Goal: Information Seeking & Learning: Learn about a topic

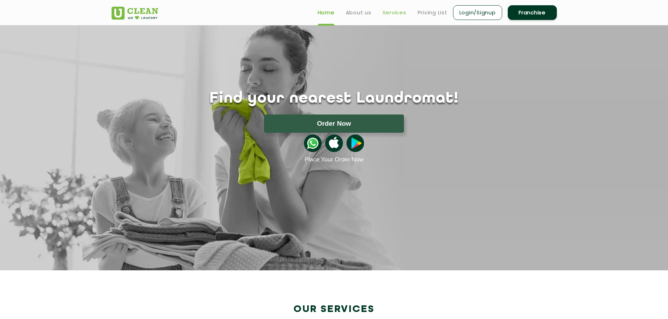
click at [399, 13] on link "Services" at bounding box center [394, 12] width 24 height 8
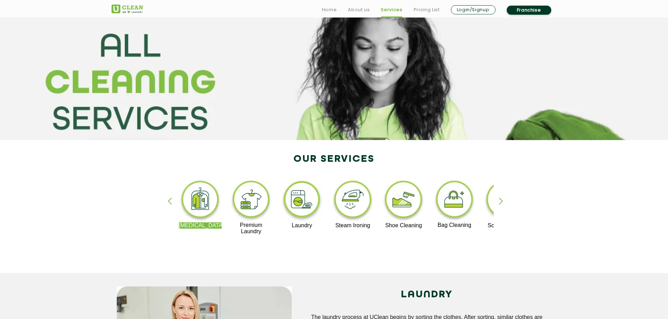
scroll to position [70, 0]
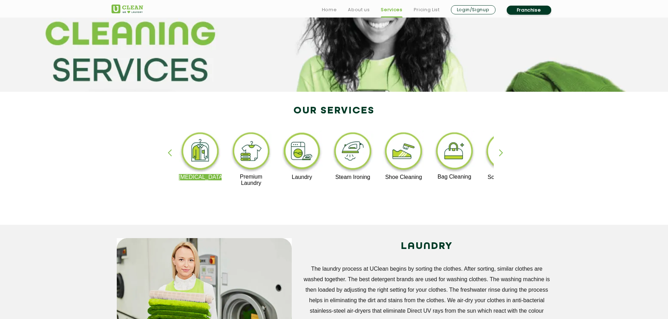
click at [501, 155] on div "button" at bounding box center [504, 158] width 11 height 19
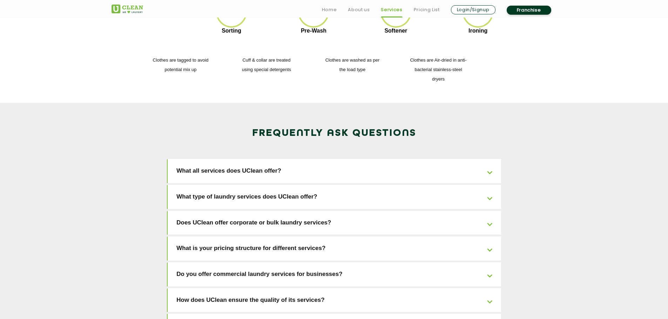
scroll to position [1086, 0]
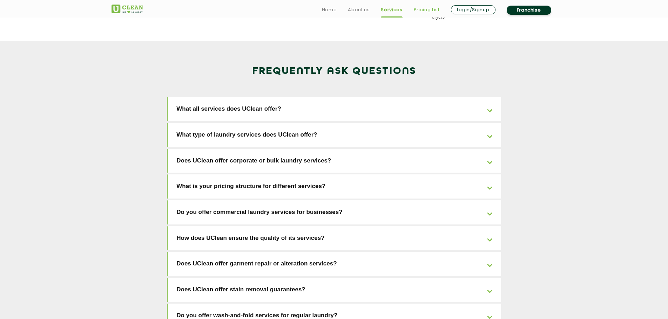
click at [424, 8] on link "Pricing List" at bounding box center [427, 10] width 26 height 8
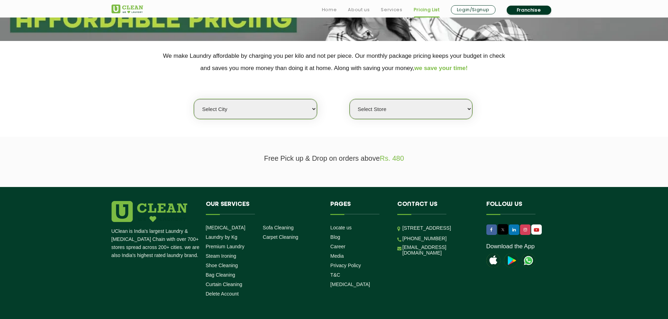
scroll to position [140, 0]
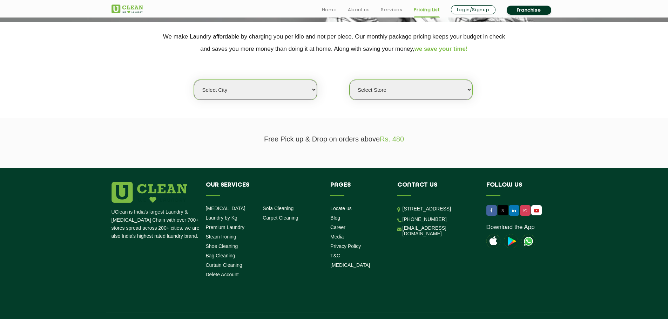
click at [277, 93] on select "Select city [GEOGRAPHIC_DATA] [GEOGRAPHIC_DATA] [GEOGRAPHIC_DATA] [GEOGRAPHIC_D…" at bounding box center [255, 90] width 123 height 20
select select "63"
click at [194, 80] on select "Select city [GEOGRAPHIC_DATA] [GEOGRAPHIC_DATA] [GEOGRAPHIC_DATA] [GEOGRAPHIC_D…" at bounding box center [255, 90] width 123 height 20
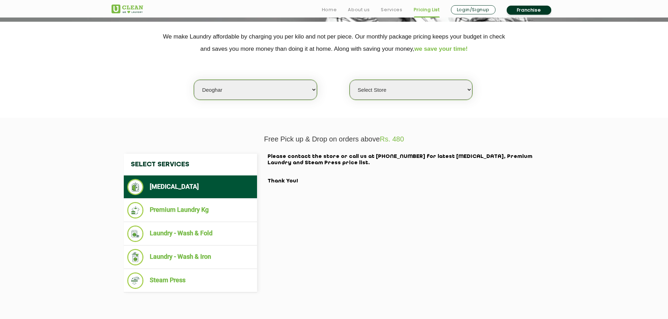
click at [452, 88] on select "Select Store UClean Deoghar" at bounding box center [410, 90] width 123 height 20
select select "208"
click at [349, 80] on select "Select Store UClean Deoghar" at bounding box center [410, 90] width 123 height 20
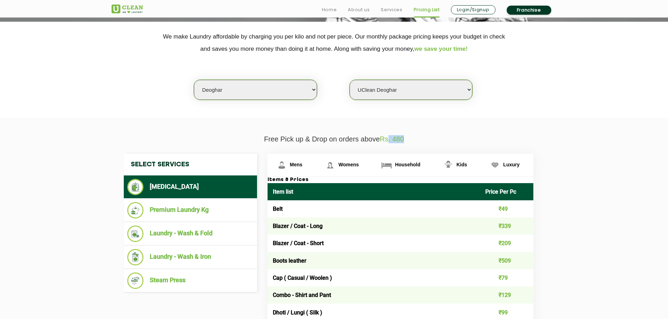
click at [423, 138] on p "Free Pick up & Drop on orders above Rs. 480" at bounding box center [333, 139] width 445 height 8
click at [492, 136] on p "Free Pick up & Drop on orders above Rs. 480" at bounding box center [333, 139] width 445 height 8
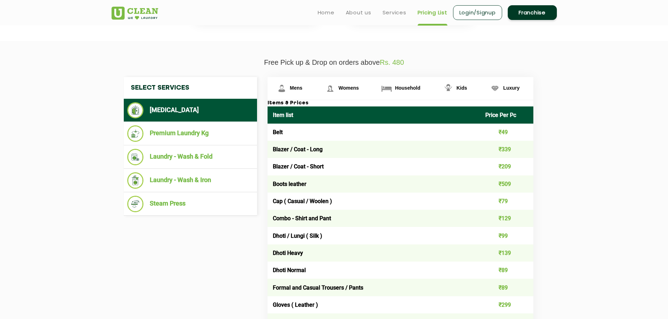
scroll to position [210, 0]
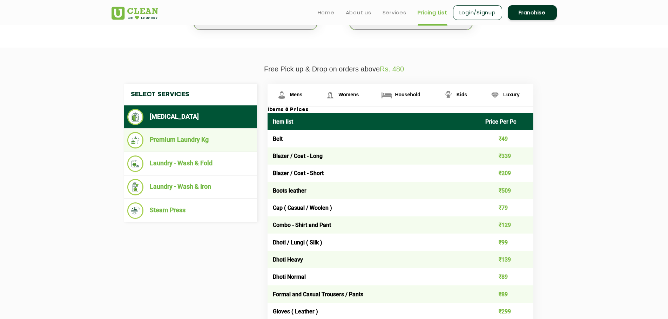
click at [193, 142] on li "Premium Laundry Kg" at bounding box center [190, 140] width 126 height 16
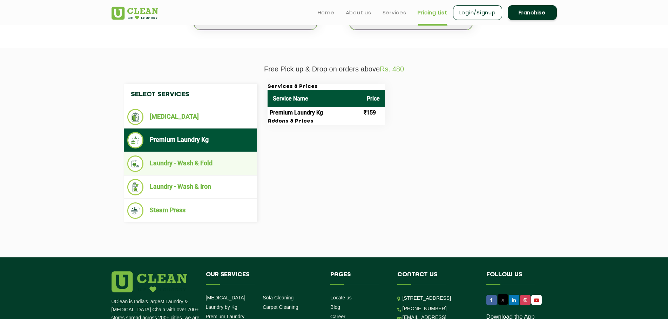
click at [170, 161] on li "Laundry - Wash & Fold" at bounding box center [190, 164] width 126 height 16
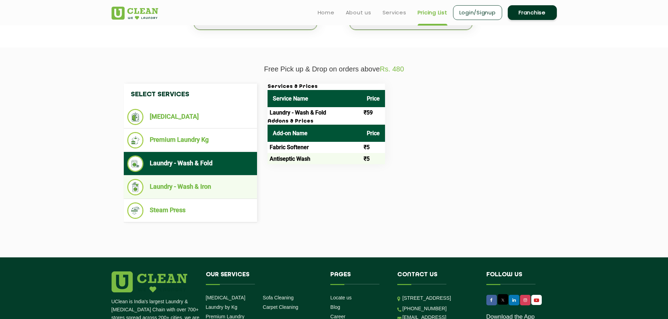
click at [202, 182] on li "Laundry - Wash & Iron" at bounding box center [190, 187] width 126 height 16
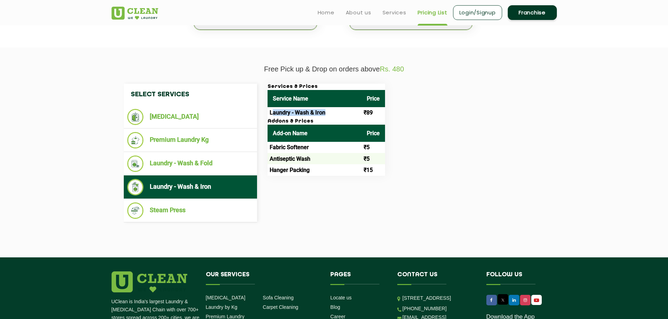
drag, startPoint x: 272, startPoint y: 111, endPoint x: 356, endPoint y: 110, distance: 84.5
click at [339, 110] on td "Laundry - Wash & Iron" at bounding box center [314, 112] width 94 height 11
drag, startPoint x: 361, startPoint y: 110, endPoint x: 387, endPoint y: 113, distance: 26.5
click at [387, 113] on div "Services & Prices Service Name Price Laundry - Wash & Iron ₹89 Addons & Prices …" at bounding box center [405, 130] width 287 height 92
click at [361, 115] on td "Laundry - Wash & Iron" at bounding box center [314, 112] width 94 height 11
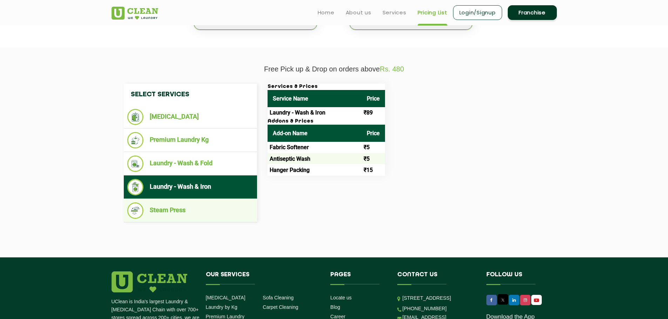
click at [169, 214] on li "Steam Press" at bounding box center [190, 211] width 126 height 16
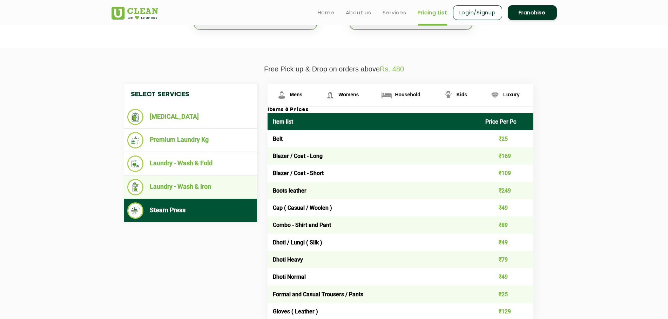
click at [164, 179] on li "Laundry - Wash & Iron" at bounding box center [190, 187] width 126 height 16
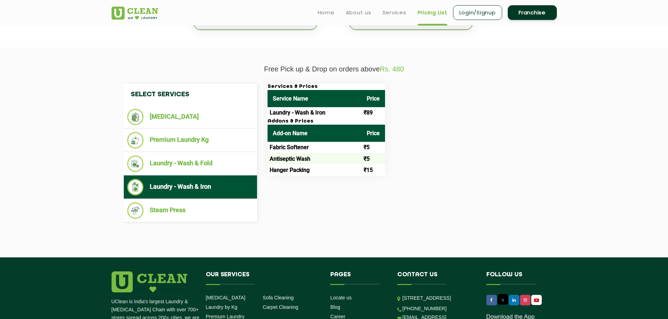
drag, startPoint x: 343, startPoint y: 171, endPoint x: 260, endPoint y: 166, distance: 83.2
click at [260, 168] on div "Select Services [MEDICAL_DATA] Premium Laundry Kg Laundry - Wash & Fold Laundry…" at bounding box center [333, 153] width 431 height 139
click at [273, 155] on td "Antiseptic Wash" at bounding box center [314, 158] width 94 height 11
drag, startPoint x: 271, startPoint y: 111, endPoint x: 387, endPoint y: 113, distance: 116.0
click at [389, 113] on div "Services & Prices Service Name Price Laundry - Wash & Iron ₹89 Addons & Prices …" at bounding box center [405, 130] width 287 height 92
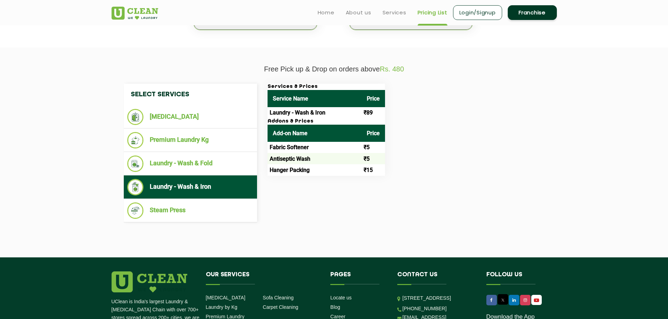
drag, startPoint x: 382, startPoint y: 113, endPoint x: 353, endPoint y: 113, distance: 29.4
click at [382, 113] on td "₹89" at bounding box center [372, 112] width 23 height 11
drag, startPoint x: 277, startPoint y: 149, endPoint x: 314, endPoint y: 147, distance: 37.2
click at [314, 147] on td "Fabric Softener" at bounding box center [314, 147] width 94 height 11
drag, startPoint x: 275, startPoint y: 158, endPoint x: 321, endPoint y: 156, distance: 46.0
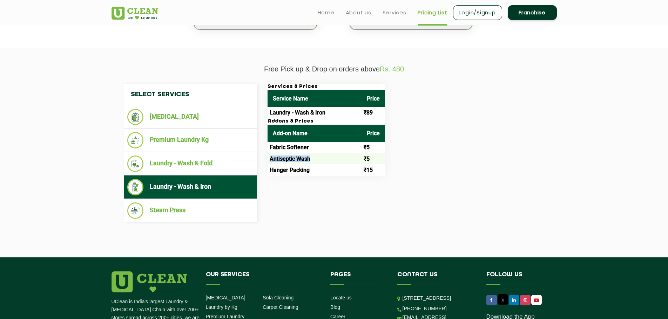
click at [321, 156] on td "Antiseptic Wash" at bounding box center [314, 158] width 94 height 11
drag, startPoint x: 273, startPoint y: 171, endPoint x: 322, endPoint y: 170, distance: 49.4
click at [322, 170] on td "Hanger Packing" at bounding box center [314, 169] width 94 height 11
click at [313, 178] on div "Select Services [MEDICAL_DATA] Premium Laundry Kg Laundry - Wash & Fold Laundry…" at bounding box center [333, 153] width 431 height 139
click at [178, 215] on li "Steam Press" at bounding box center [190, 211] width 126 height 16
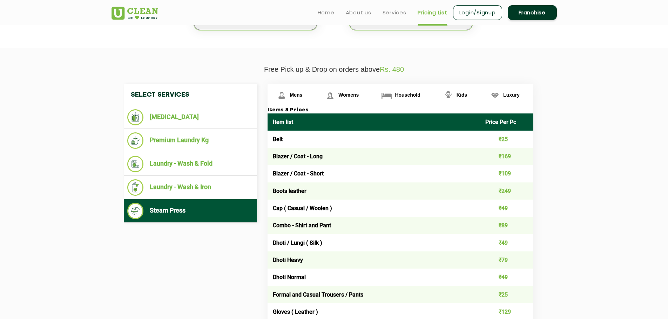
scroll to position [175, 0]
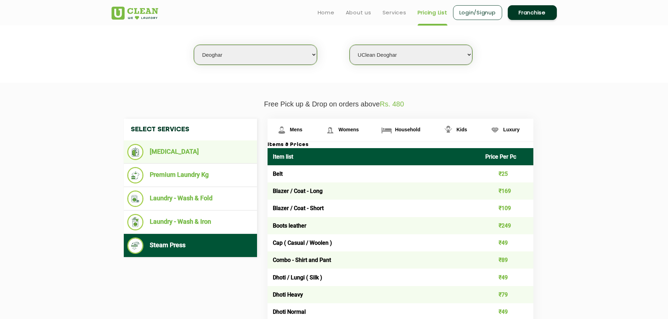
click at [175, 150] on li "[MEDICAL_DATA]" at bounding box center [190, 152] width 126 height 16
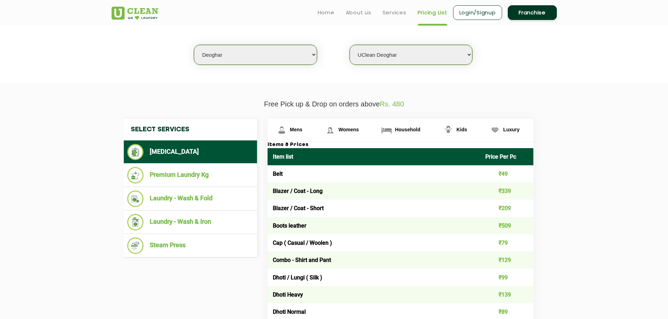
click at [277, 61] on select "Select city [GEOGRAPHIC_DATA] [GEOGRAPHIC_DATA] [GEOGRAPHIC_DATA] [GEOGRAPHIC_D…" at bounding box center [255, 55] width 123 height 20
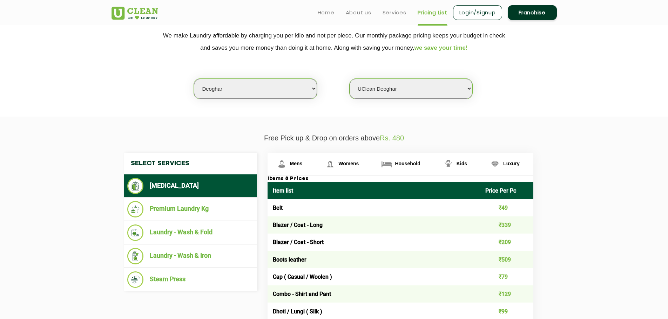
scroll to position [140, 0]
